Goal: Find specific page/section: Find specific page/section

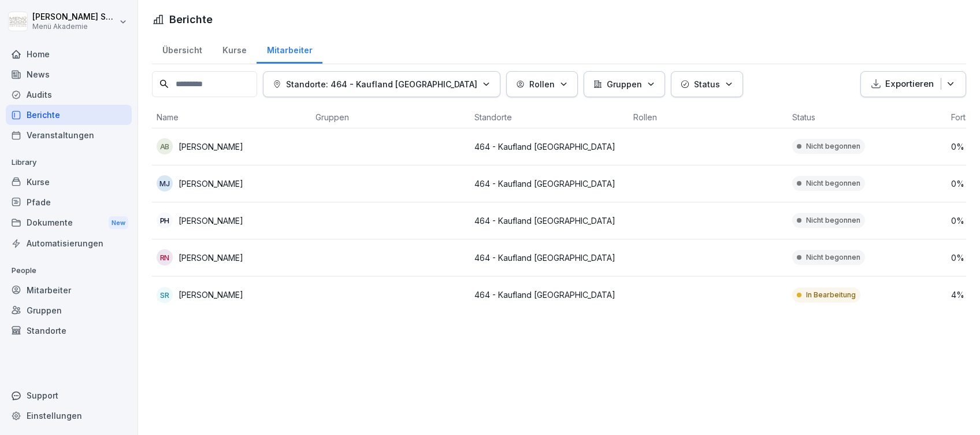
click at [51, 50] on div "Home" at bounding box center [69, 54] width 126 height 20
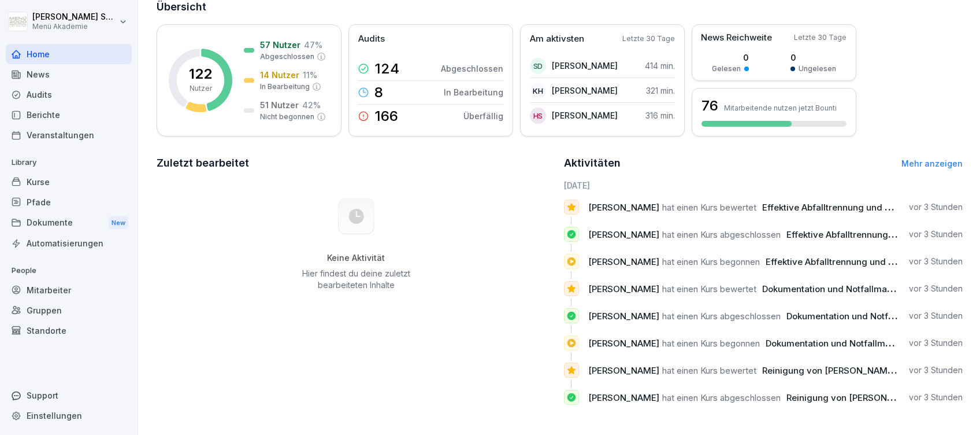
scroll to position [89, 0]
click at [276, 55] on div "57 Nutzer 47 % Abgeschlossen 14 Nutzer 11 % In Bearbeitung 51 Nutzer 42 % Nicht…" at bounding box center [285, 80] width 82 height 83
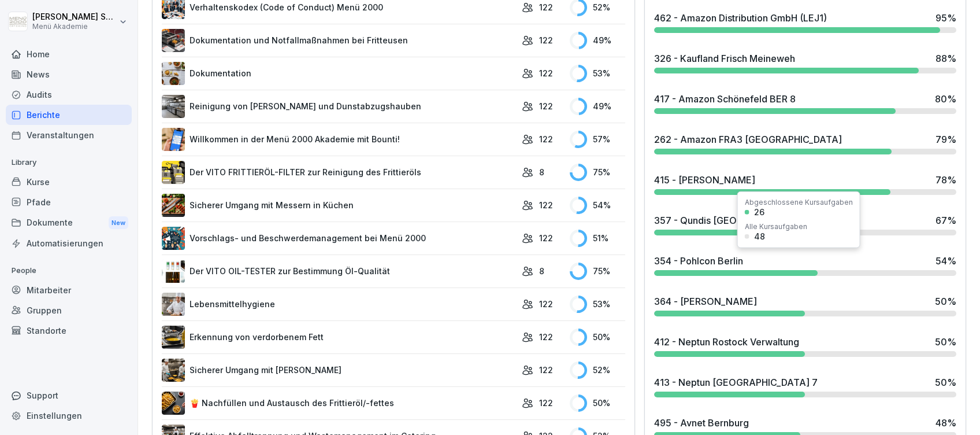
scroll to position [533, 0]
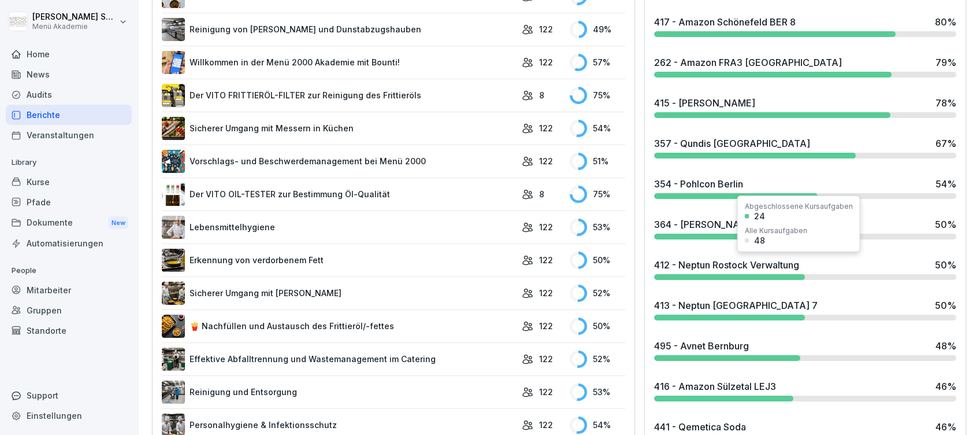
click at [731, 262] on div "412 - Neptun Rostock Verwaltung" at bounding box center [726, 265] width 145 height 14
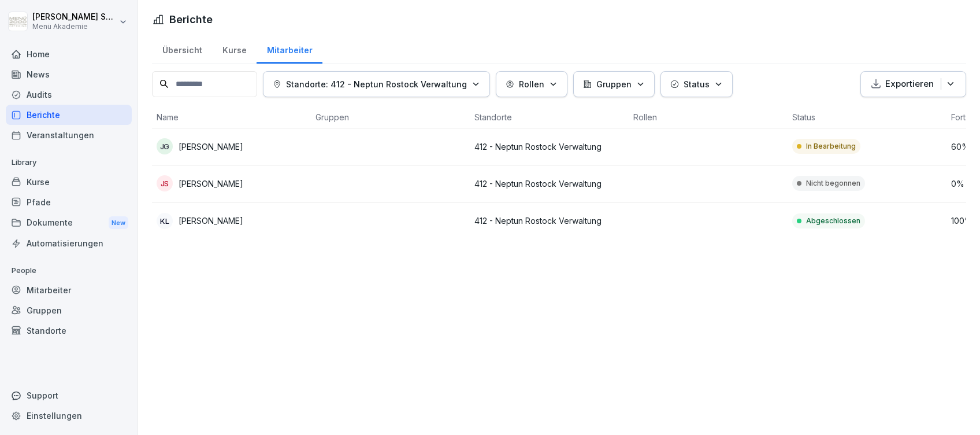
click at [65, 53] on div "Home" at bounding box center [69, 54] width 126 height 20
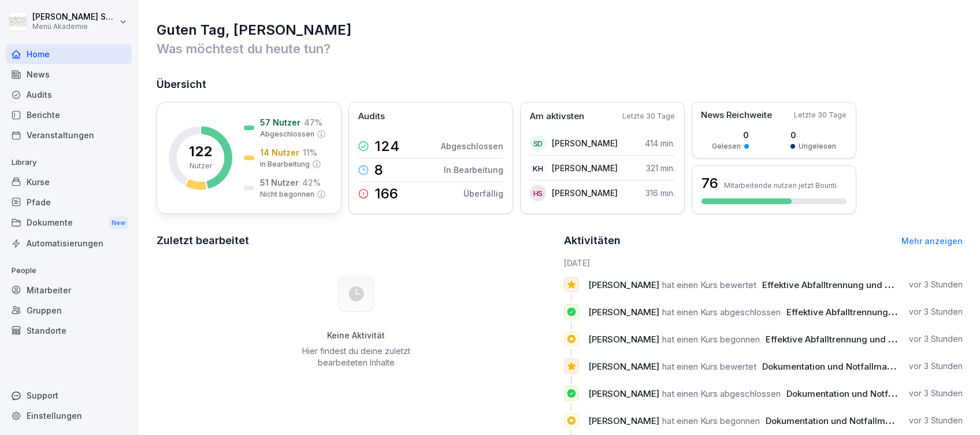
click at [250, 166] on div "14 Nutzer 11 % In Bearbeitung" at bounding box center [282, 157] width 77 height 23
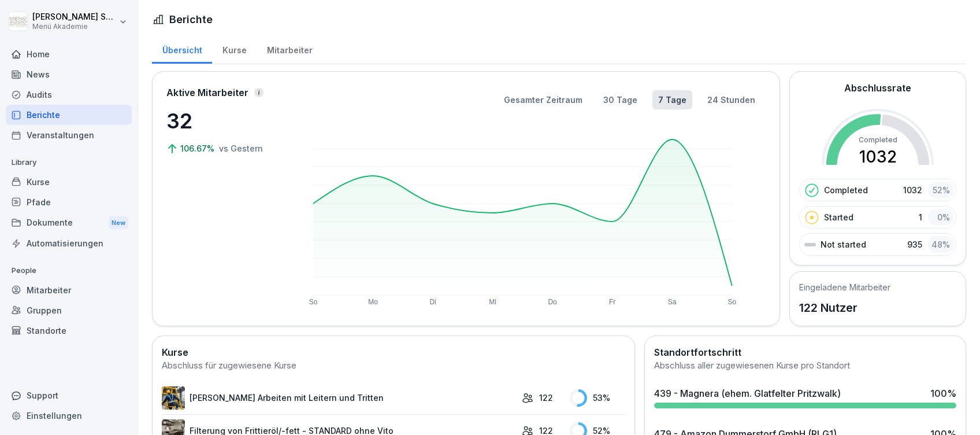
click at [28, 48] on div "Home" at bounding box center [69, 54] width 126 height 20
